Goal: Task Accomplishment & Management: Manage account settings

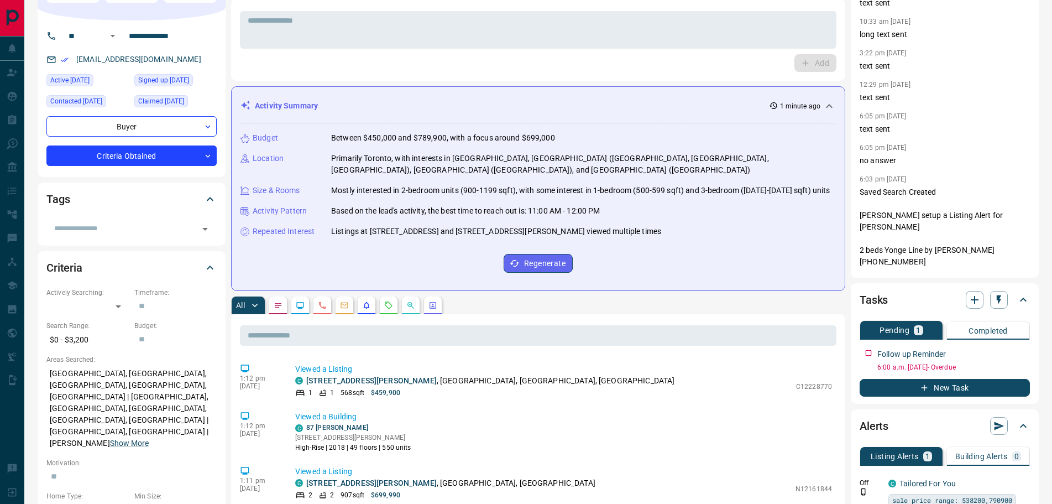
scroll to position [166, 0]
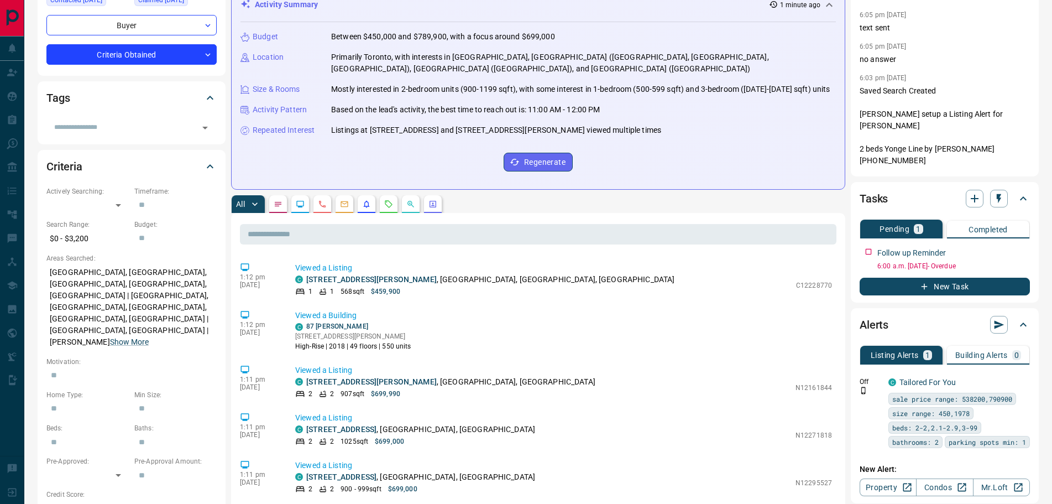
click at [276, 206] on icon "Notes" at bounding box center [278, 204] width 7 height 4
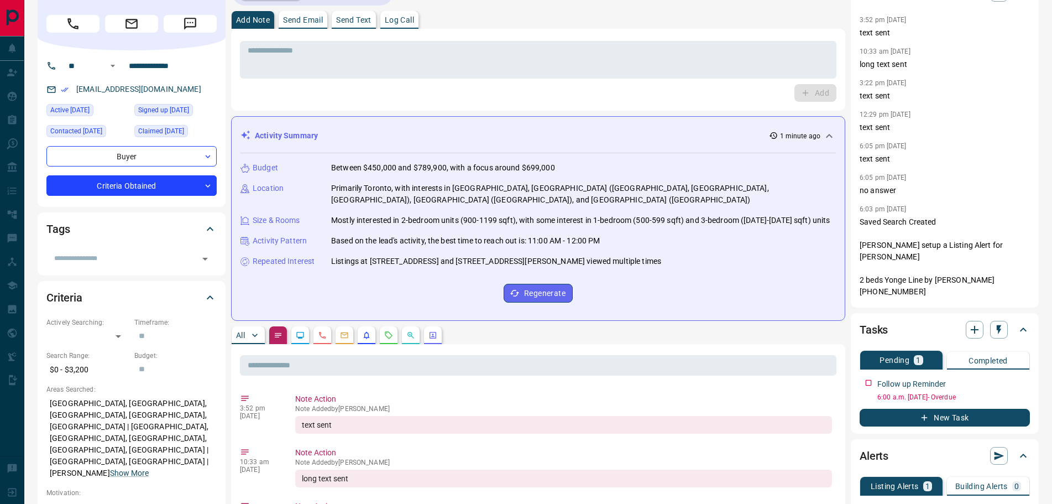
scroll to position [0, 0]
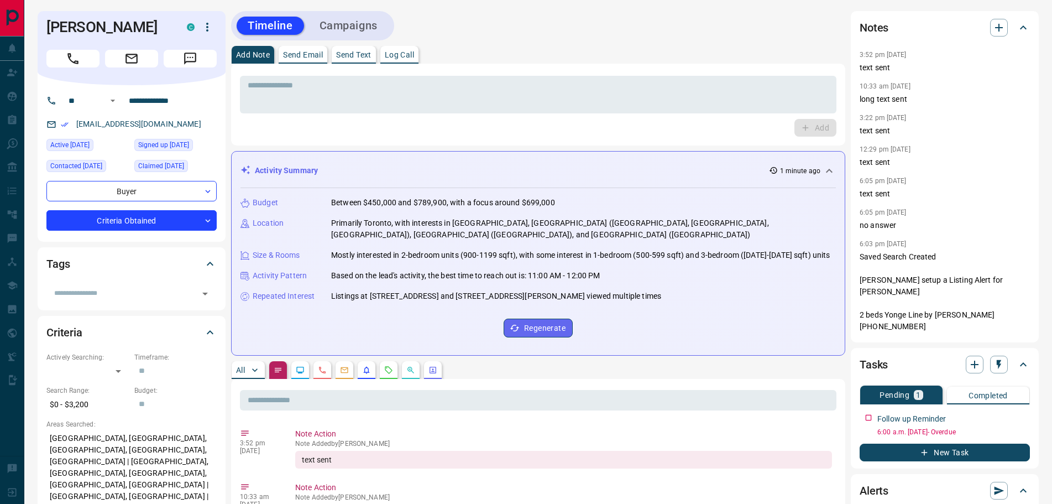
click at [239, 368] on p "All" at bounding box center [240, 370] width 9 height 8
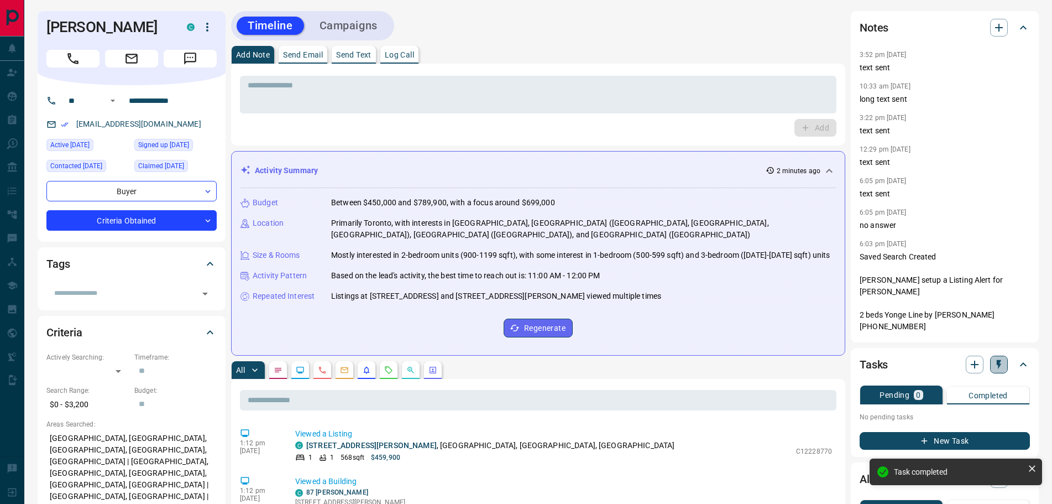
click at [1004, 364] on icon "button" at bounding box center [999, 364] width 11 height 11
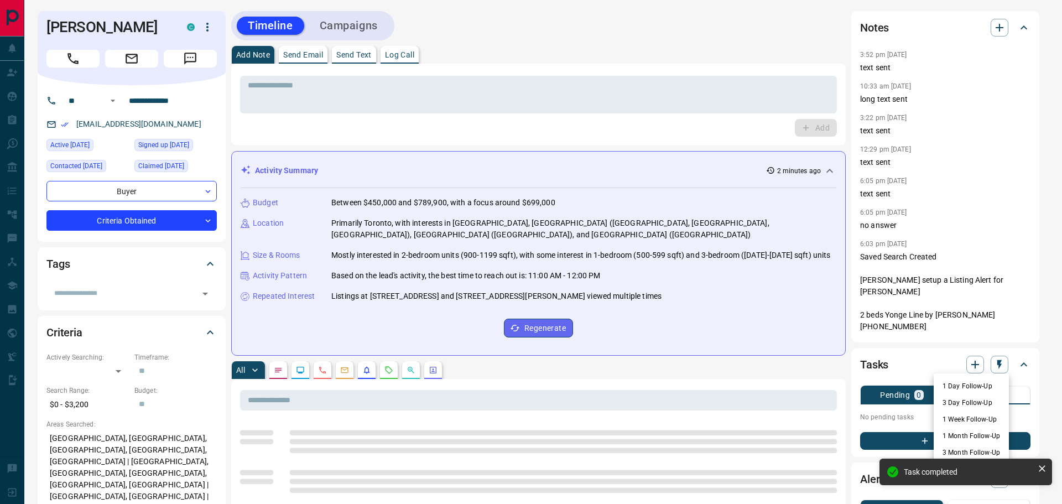
click at [960, 390] on li "1 Day Follow-Up" at bounding box center [970, 386] width 75 height 17
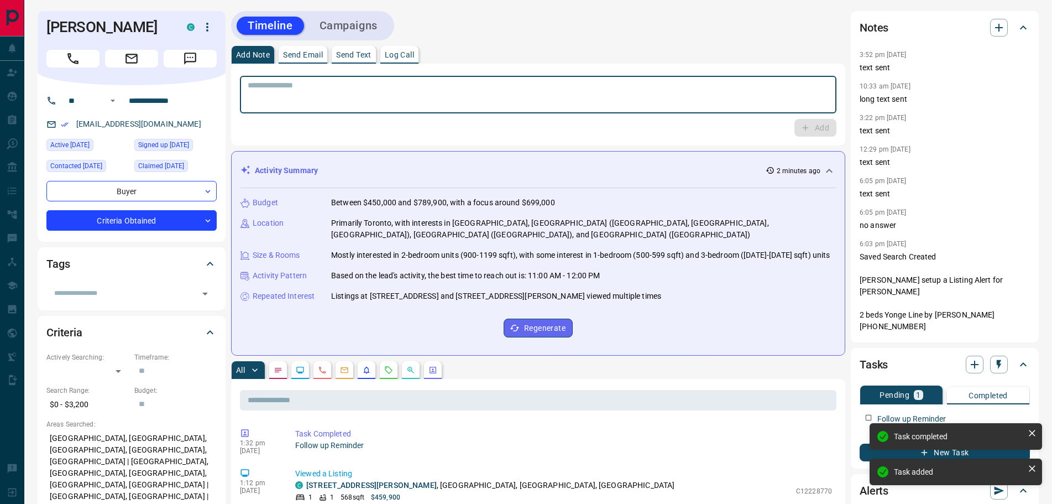
click at [297, 91] on textarea at bounding box center [538, 95] width 581 height 28
click at [406, 55] on p "Log Call" at bounding box center [399, 55] width 29 height 8
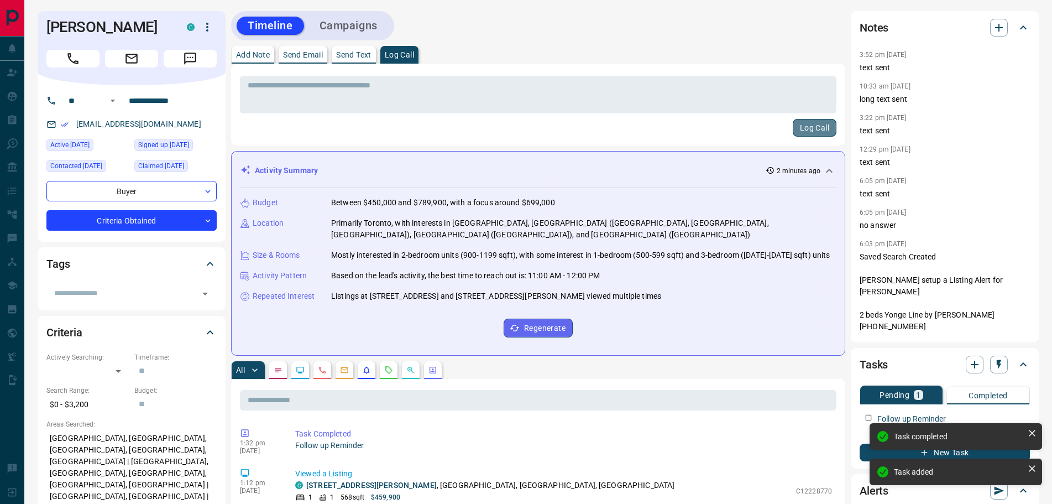
drag, startPoint x: 815, startPoint y: 132, endPoint x: 693, endPoint y: 122, distance: 121.5
click at [813, 132] on button "Log Call" at bounding box center [815, 128] width 44 height 18
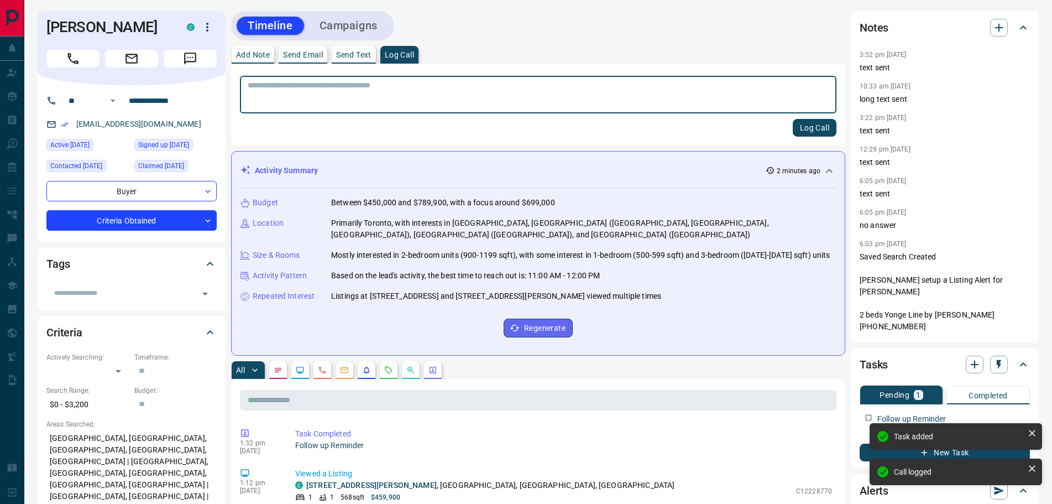
click at [252, 54] on p "Add Note" at bounding box center [253, 55] width 34 height 8
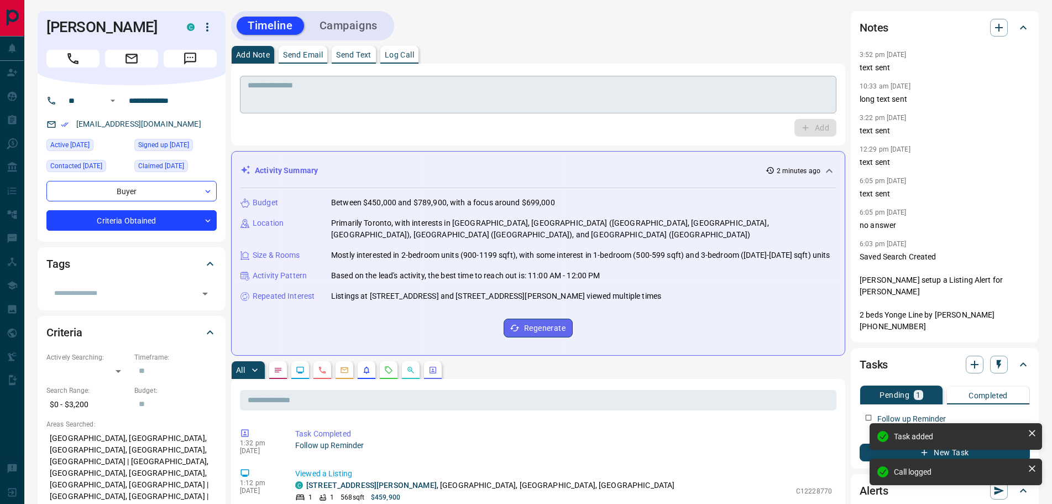
click at [258, 87] on textarea at bounding box center [538, 95] width 581 height 28
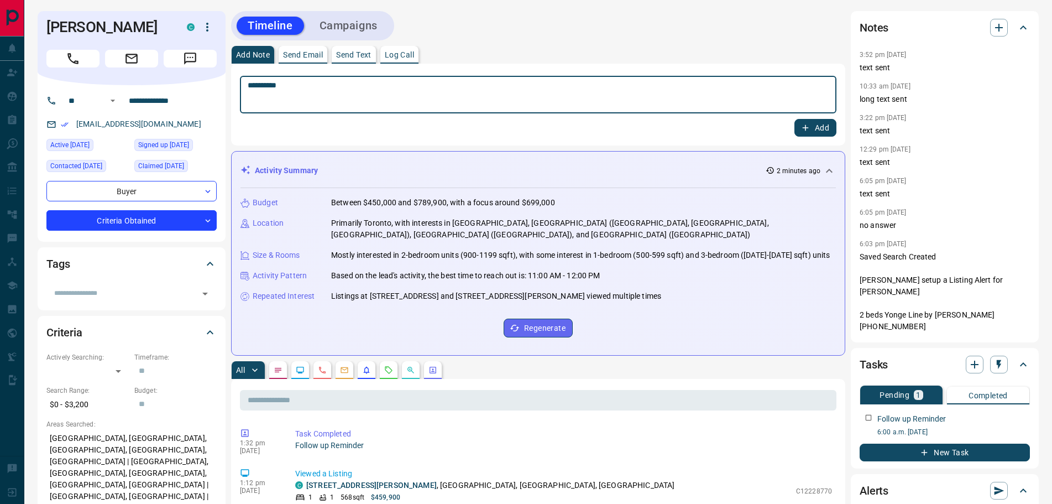
type textarea "*********"
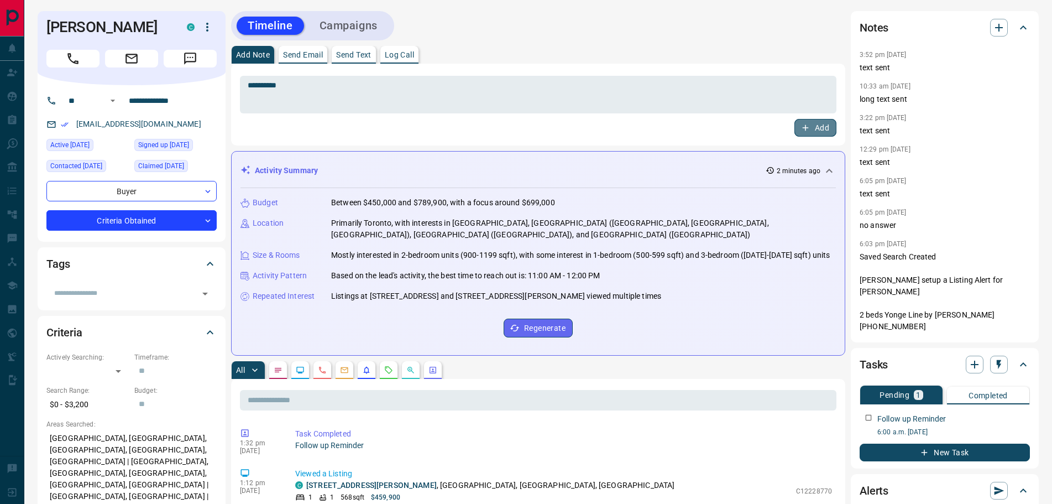
click at [808, 126] on icon "button" at bounding box center [806, 128] width 10 height 10
